Goal: Find specific page/section: Find specific page/section

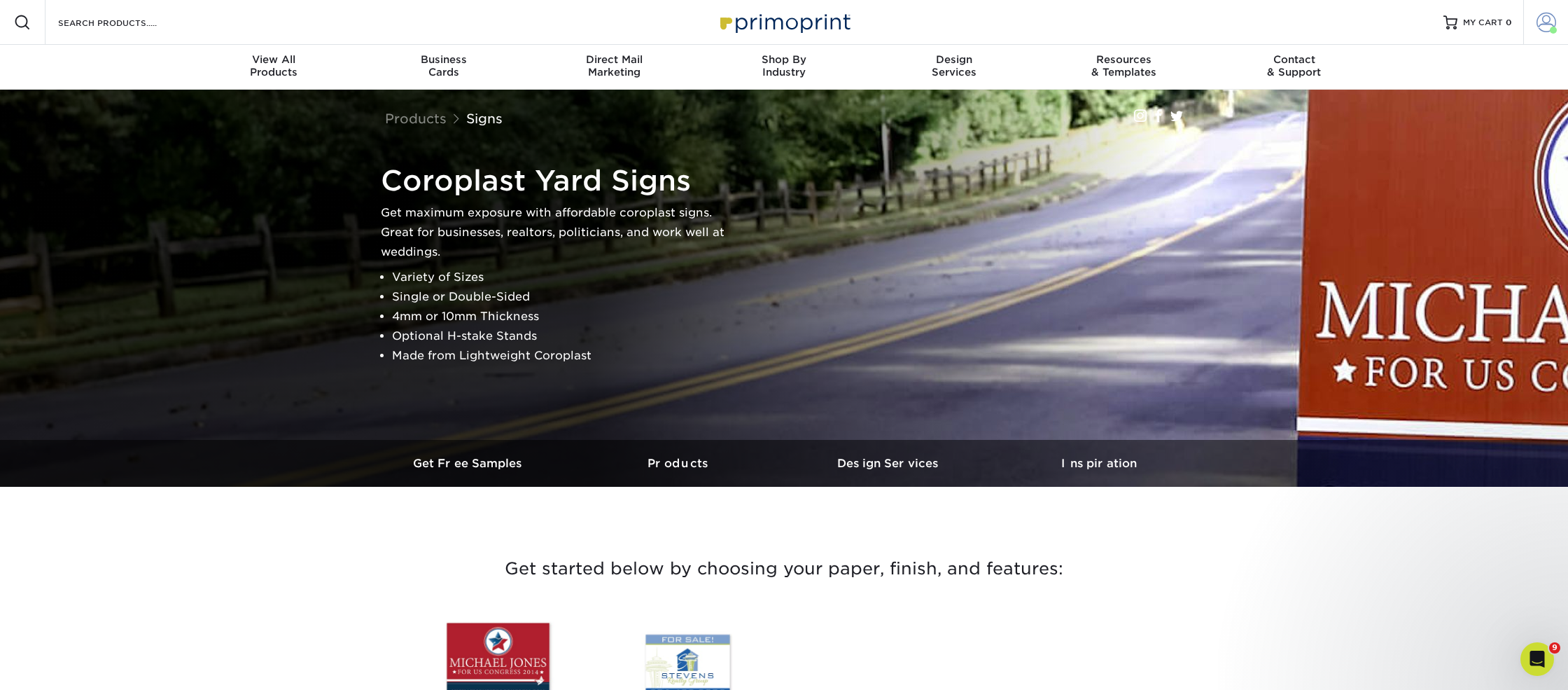
click at [1551, 28] on span at bounding box center [1553, 30] width 7 height 7
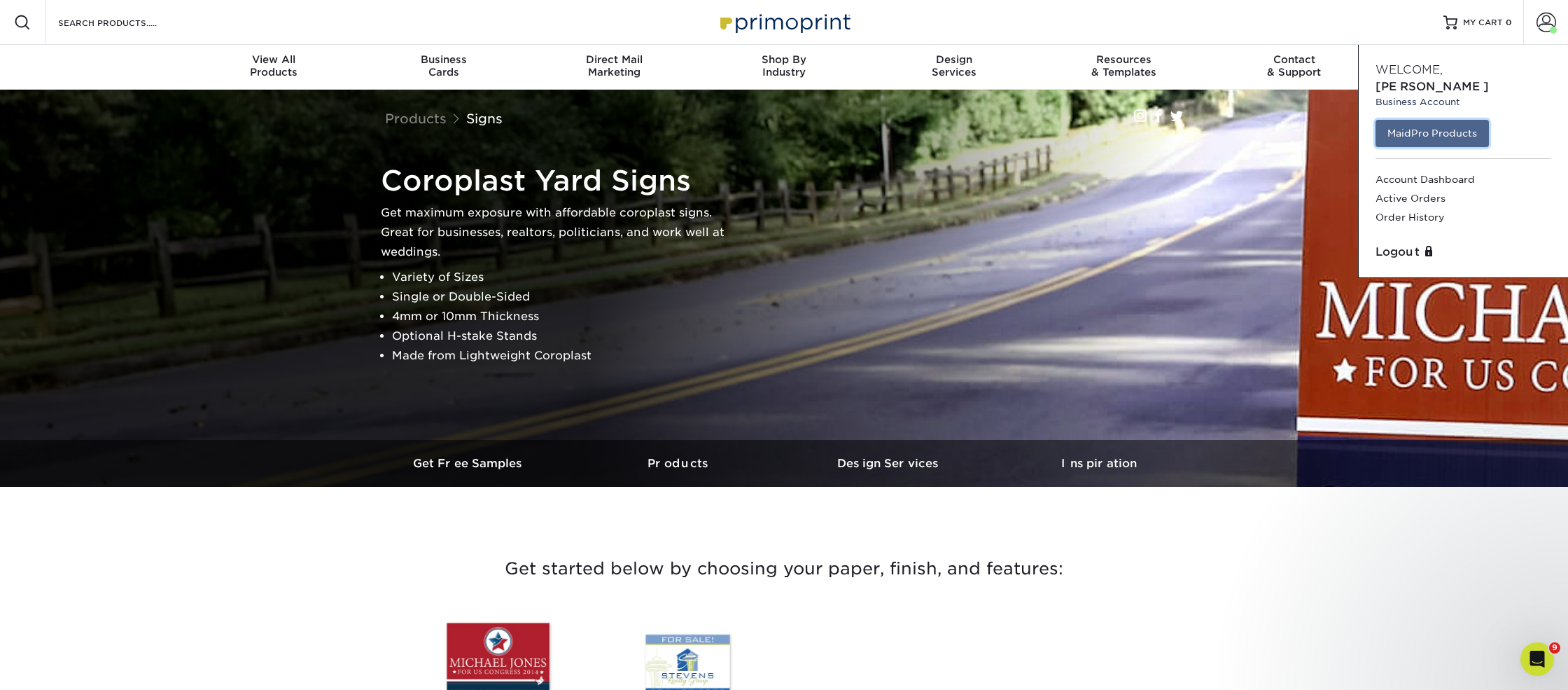
click at [1441, 120] on link "MaidPro Products" at bounding box center [1432, 133] width 114 height 27
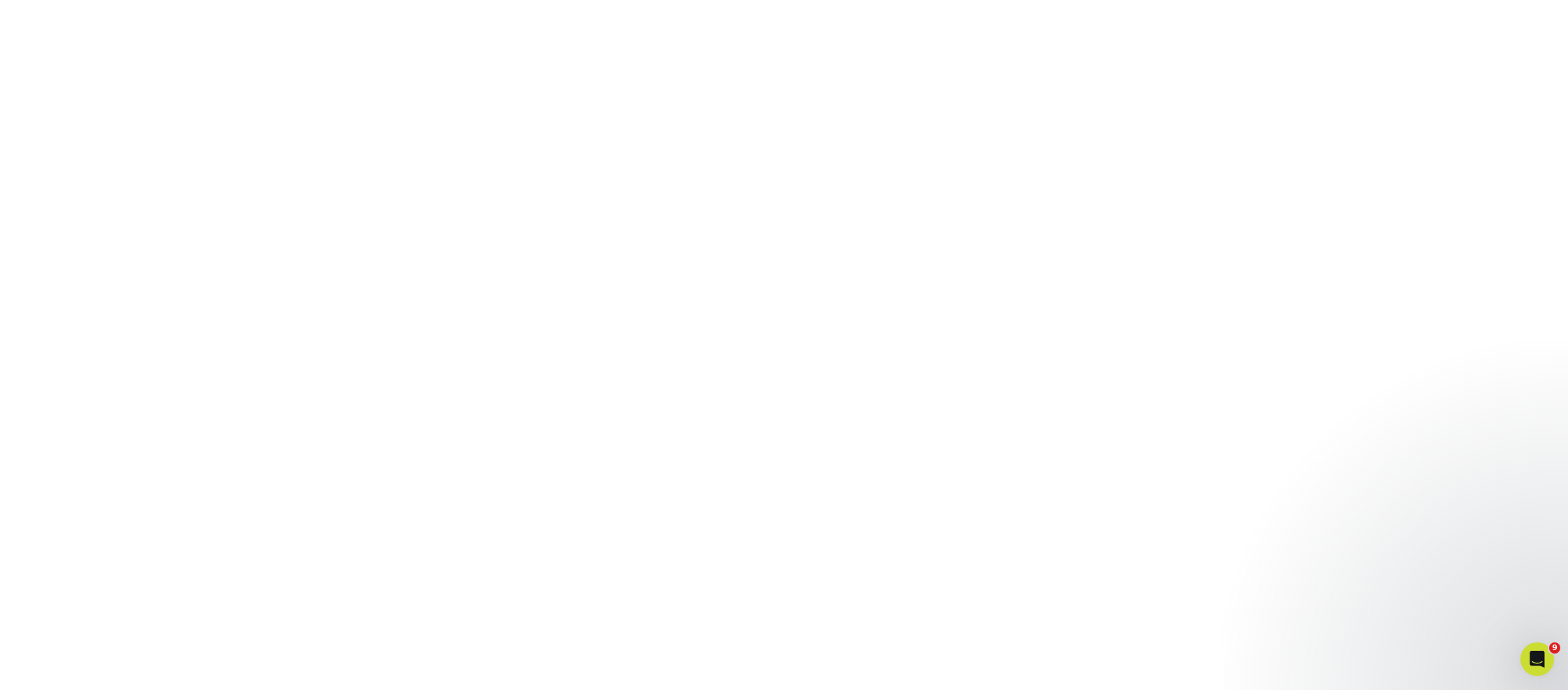
scroll to position [289, 0]
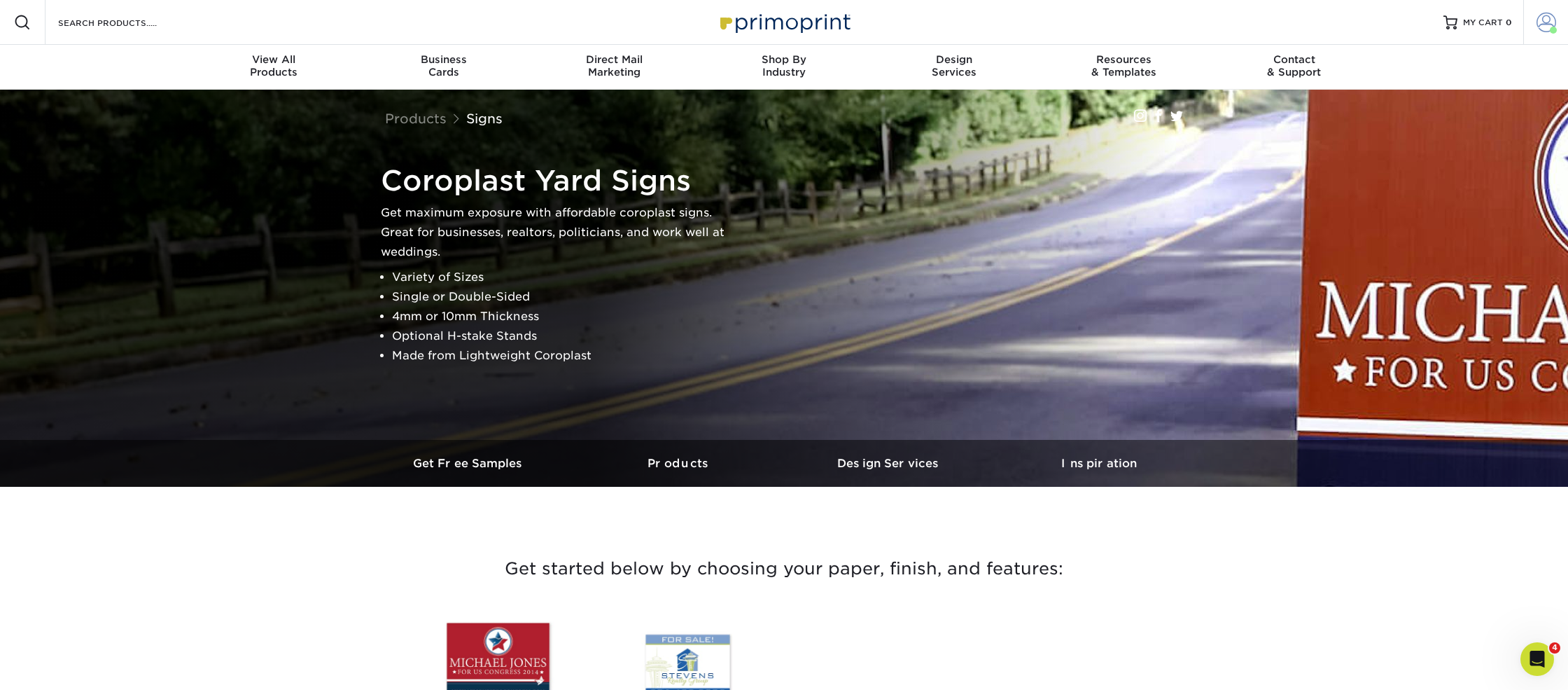
click at [1548, 25] on span at bounding box center [1547, 22] width 20 height 20
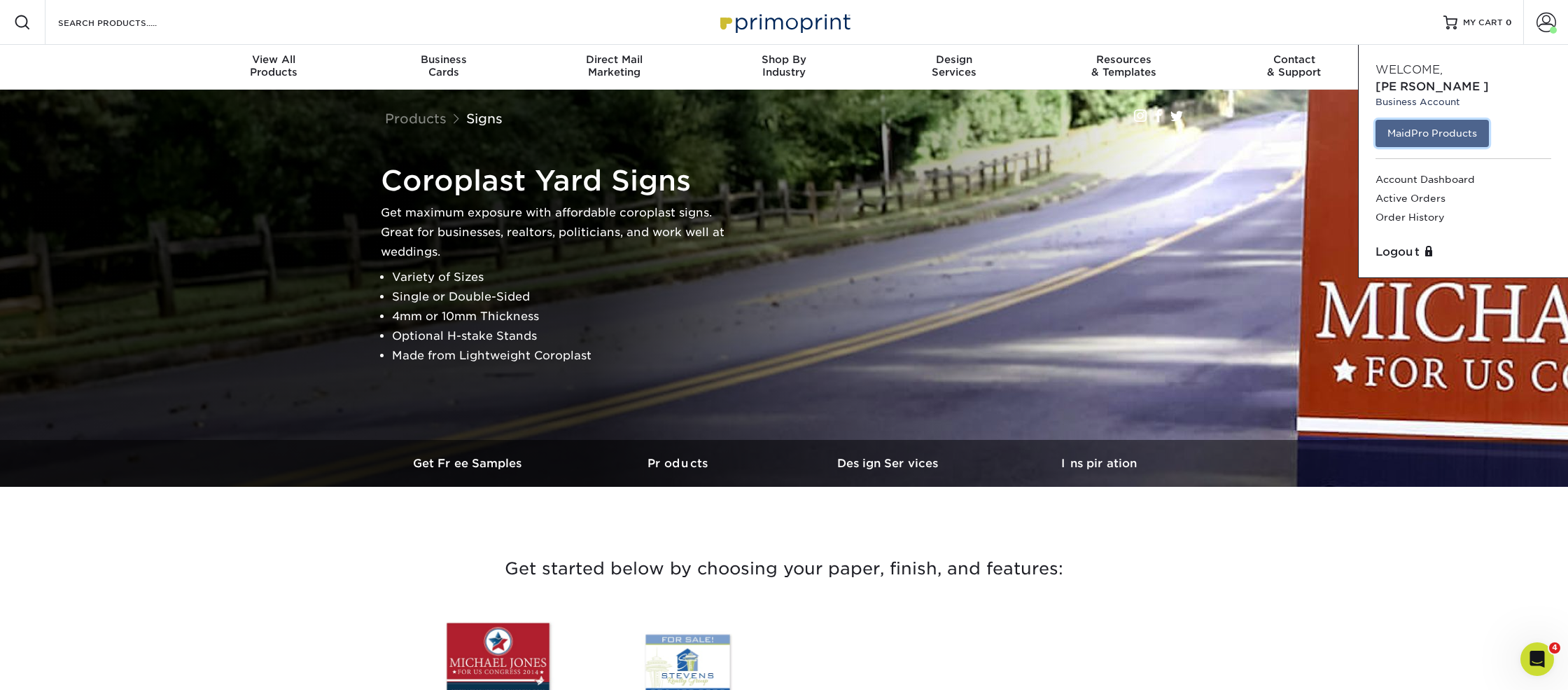
click at [1461, 120] on link "MaidPro Products" at bounding box center [1432, 133] width 114 height 27
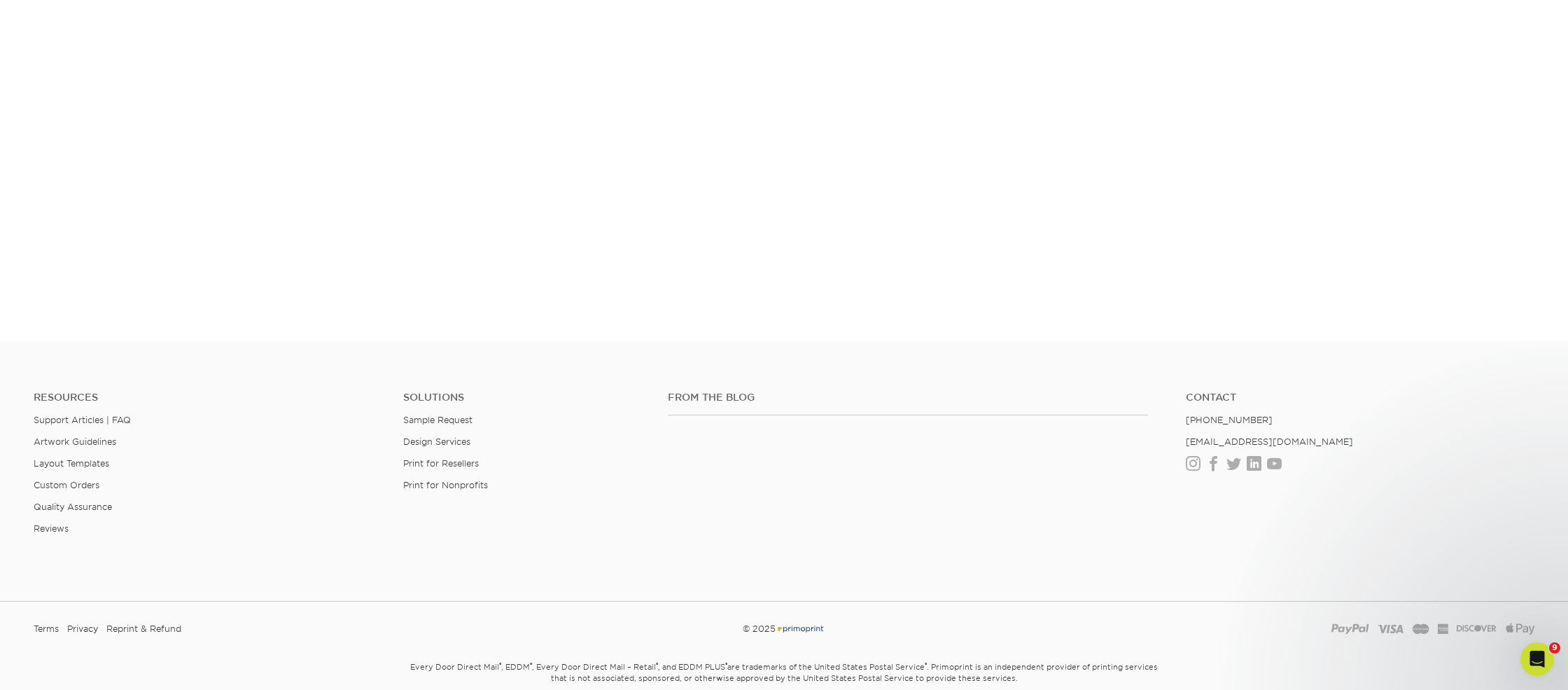
scroll to position [807, 0]
